Goal: Communication & Community: Share content

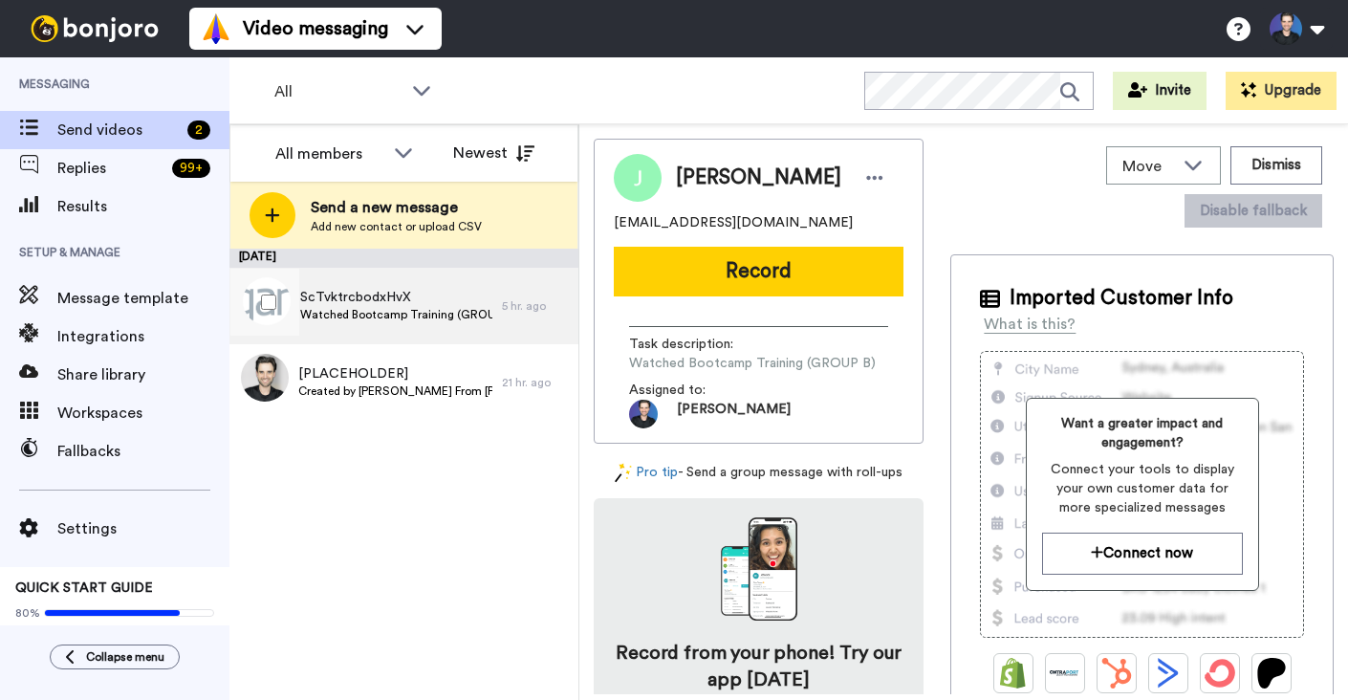
click at [397, 298] on span "ScTvktrcbodxHvX" at bounding box center [396, 297] width 192 height 19
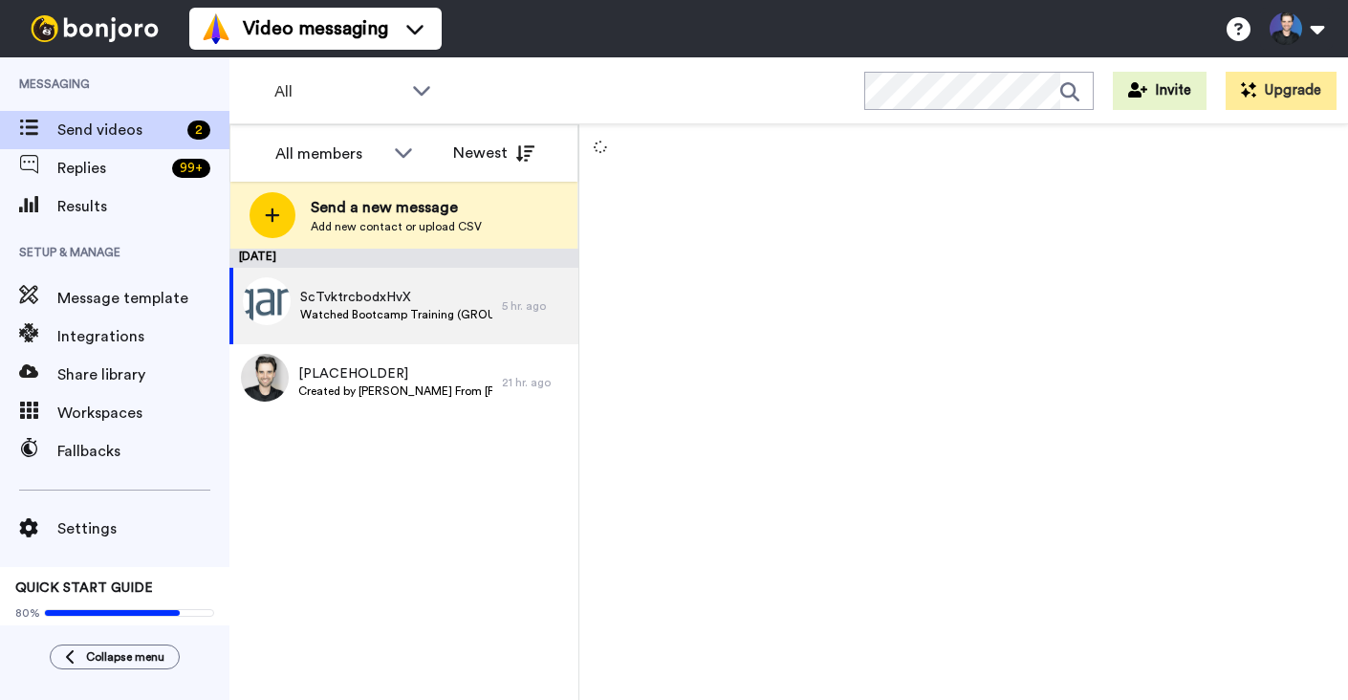
click at [256, 638] on div "[DATE] ScTvktrcbodxHvX Watched Bootcamp Training (GROUP B) 5 hr. ago [PLACEHOLD…" at bounding box center [403, 474] width 349 height 451
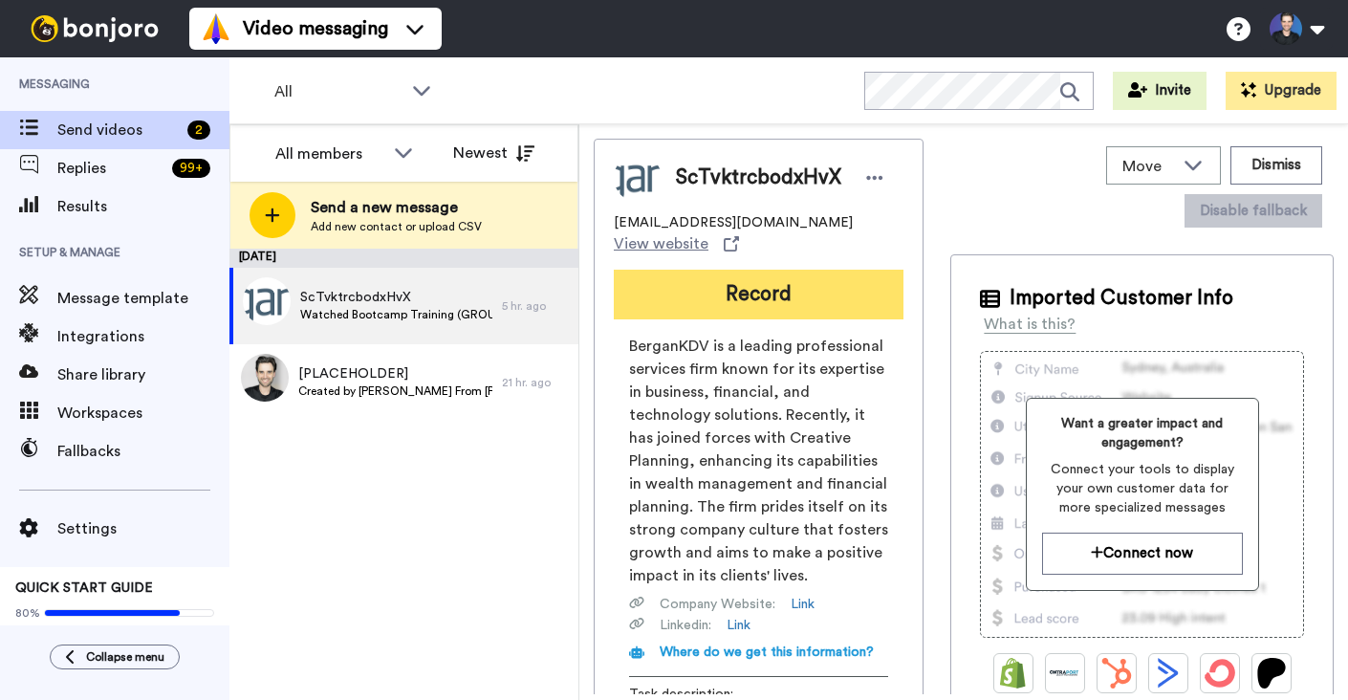
click at [802, 291] on button "Record" at bounding box center [759, 295] width 290 height 50
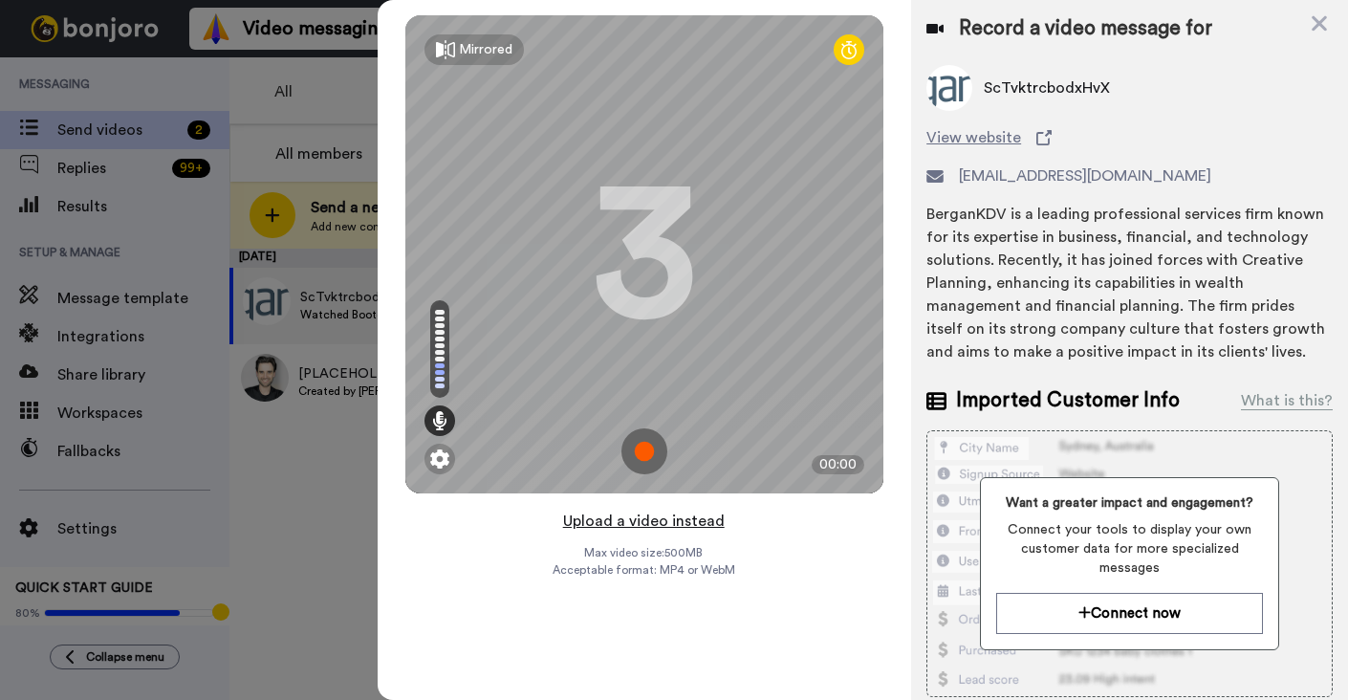
click at [697, 521] on button "Upload a video instead" at bounding box center [643, 521] width 173 height 25
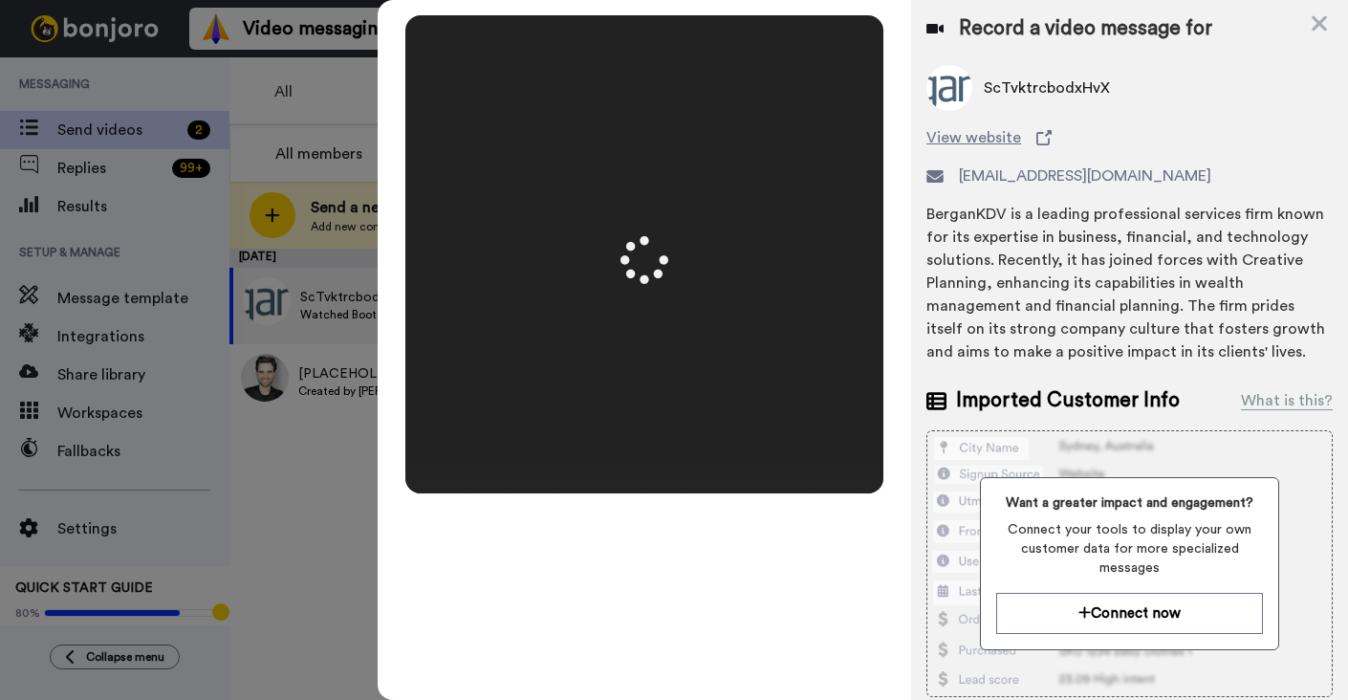
click at [848, 352] on video at bounding box center [644, 254] width 478 height 239
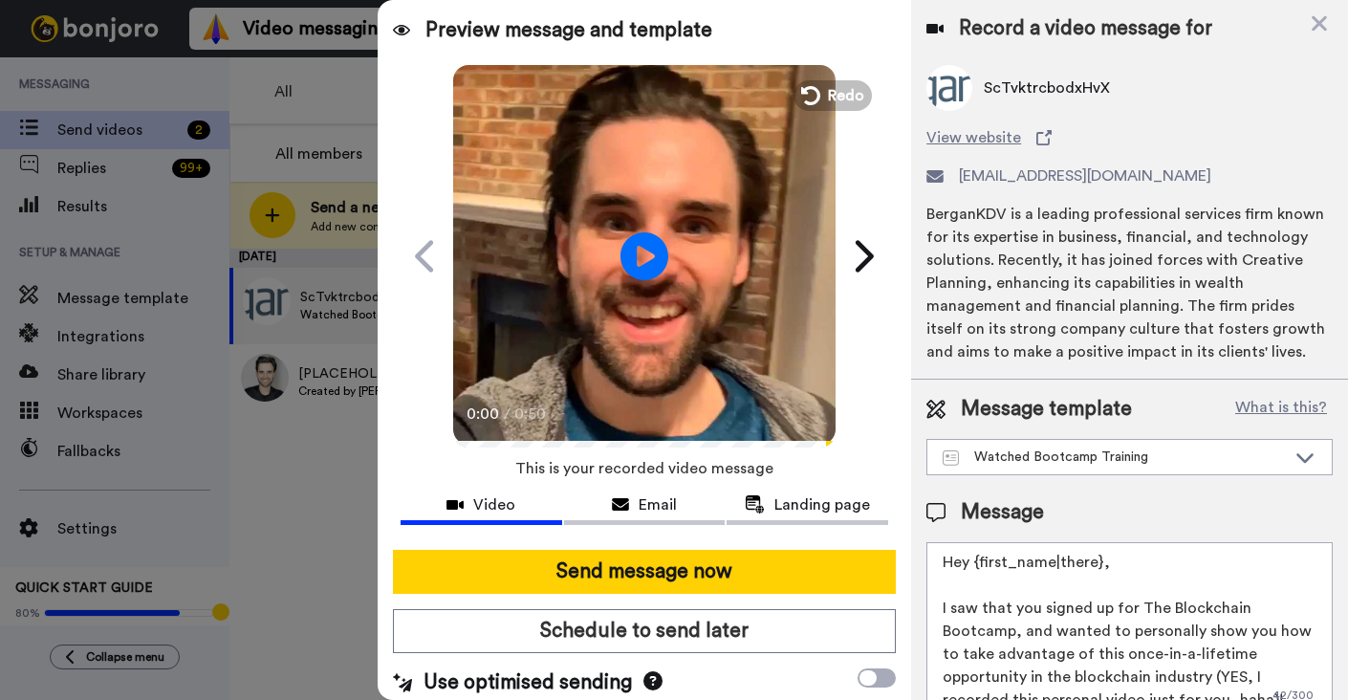
click at [808, 293] on video at bounding box center [644, 253] width 382 height 382
click at [723, 299] on video at bounding box center [644, 253] width 382 height 382
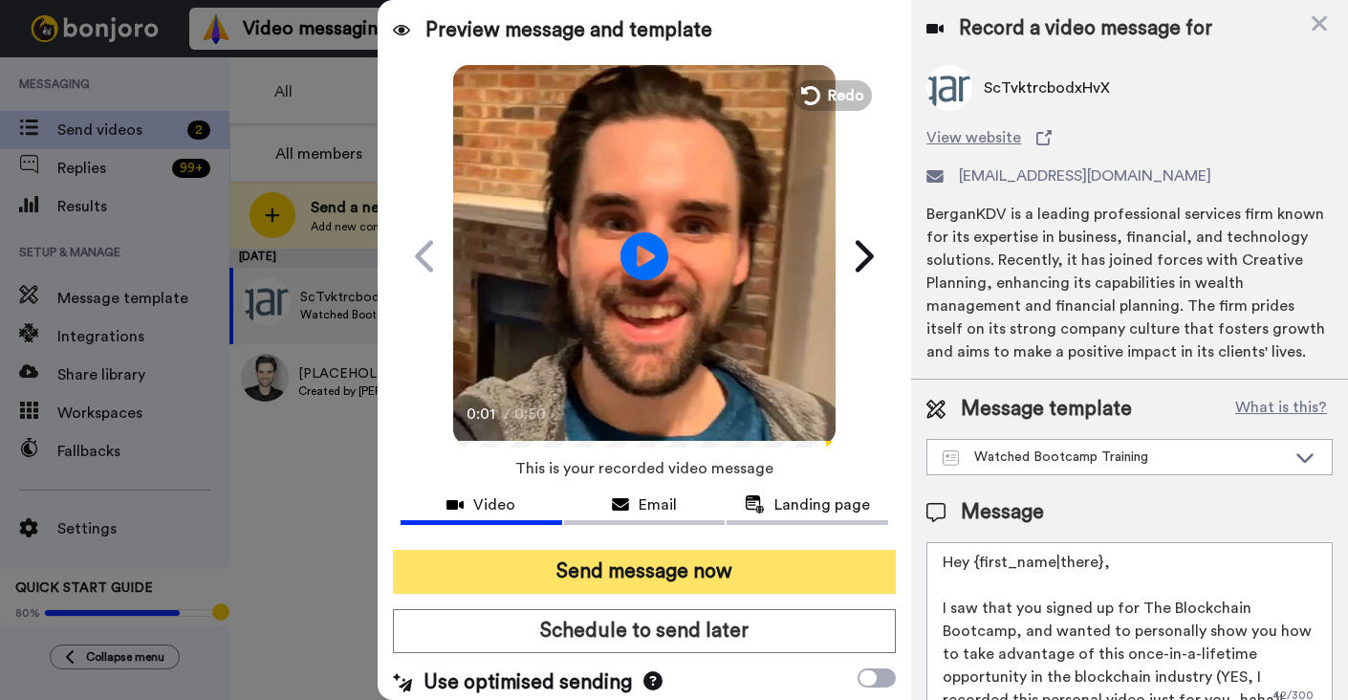
click at [717, 552] on button "Send message now" at bounding box center [644, 572] width 503 height 44
